Goal: Information Seeking & Learning: Learn about a topic

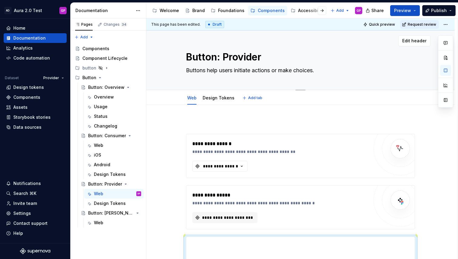
click at [247, 42] on div "Edit header" at bounding box center [288, 40] width 284 height 11
click at [219, 9] on div "Foundations" at bounding box center [231, 11] width 26 height 6
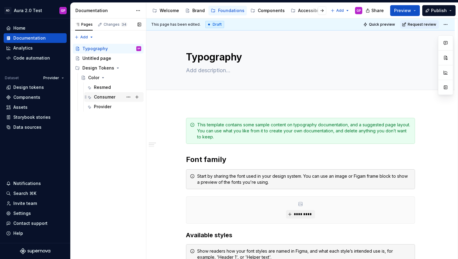
click at [100, 99] on div "Consumer" at bounding box center [104, 97] width 21 height 6
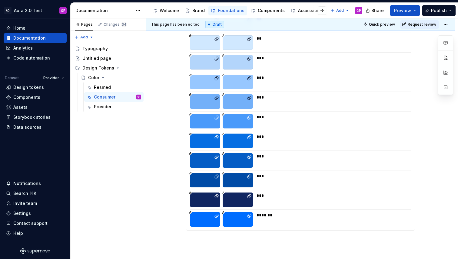
scroll to position [162, 0]
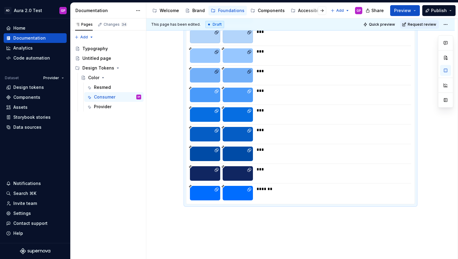
click at [249, 195] on div at bounding box center [238, 193] width 30 height 15
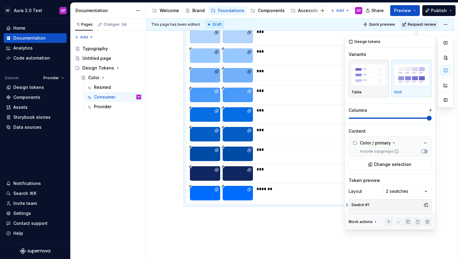
click at [376, 78] on img "button" at bounding box center [368, 75] width 35 height 22
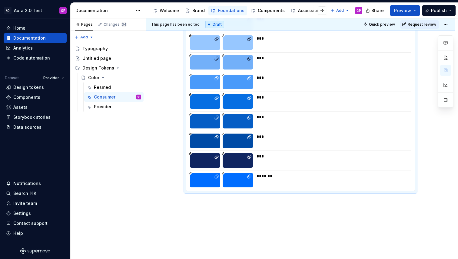
scroll to position [176, 0]
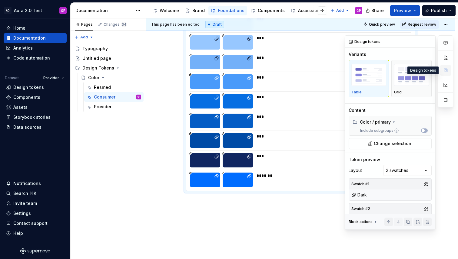
click at [442, 69] on button "button" at bounding box center [445, 70] width 11 height 11
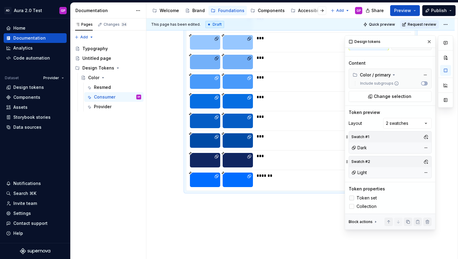
click at [353, 199] on div at bounding box center [351, 198] width 5 height 5
click at [352, 207] on div at bounding box center [351, 206] width 5 height 5
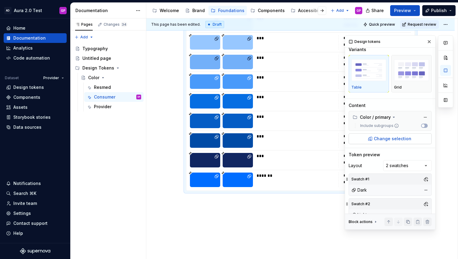
scroll to position [0, 0]
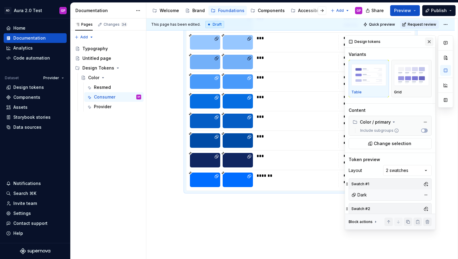
click at [430, 44] on button "button" at bounding box center [429, 42] width 8 height 8
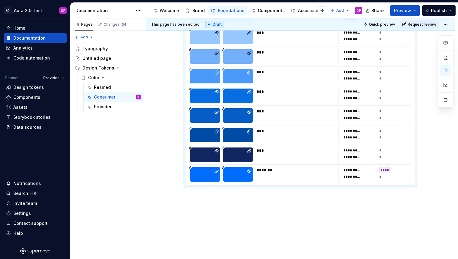
scroll to position [192, 0]
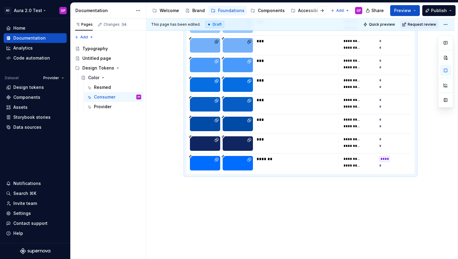
click at [36, 11] on html "AD Aura 2.0 Test GP Home Documentation Analytics Code automation Dataset Provid…" at bounding box center [229, 129] width 458 height 259
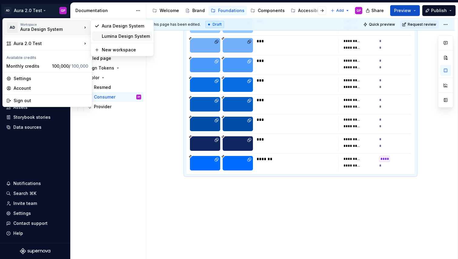
click at [112, 35] on div "Lumina Design System" at bounding box center [126, 36] width 48 height 6
type textarea "*"
